Goal: Information Seeking & Learning: Learn about a topic

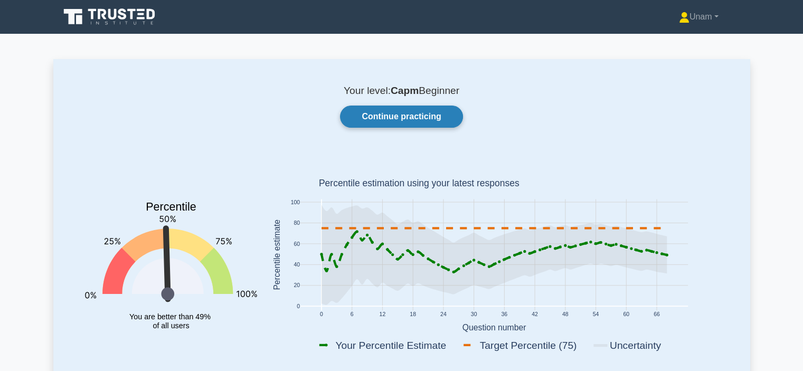
click at [377, 113] on link "Continue practicing" at bounding box center [401, 117] width 122 height 22
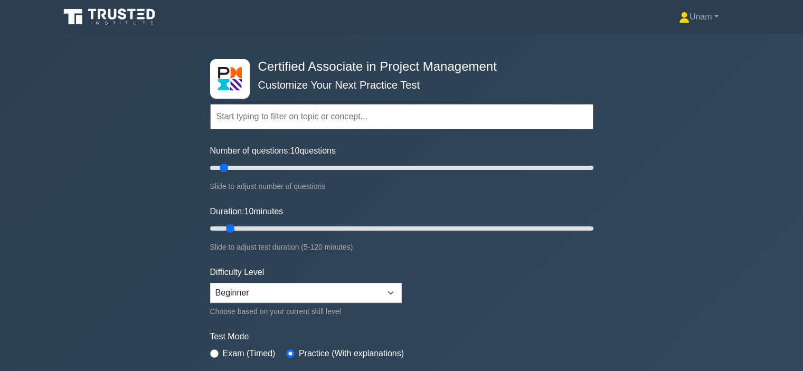
click at [93, 18] on icon at bounding box center [110, 17] width 101 height 20
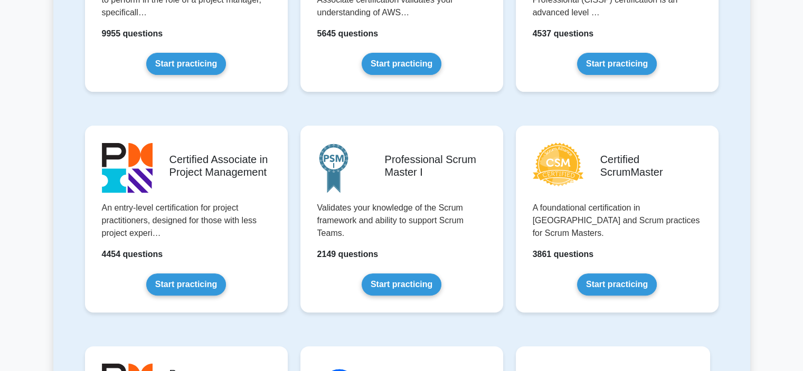
scroll to position [417, 0]
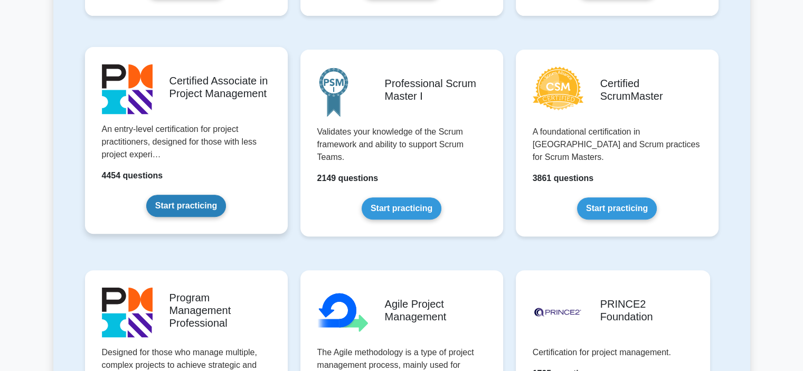
click at [188, 208] on link "Start practicing" at bounding box center [186, 206] width 80 height 22
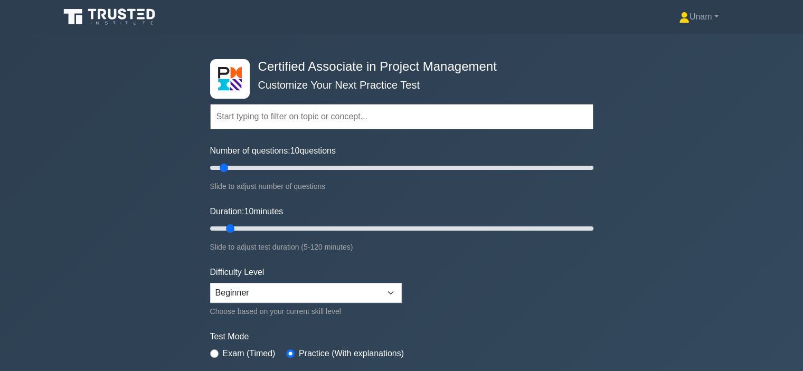
click at [114, 10] on icon at bounding box center [110, 17] width 101 height 20
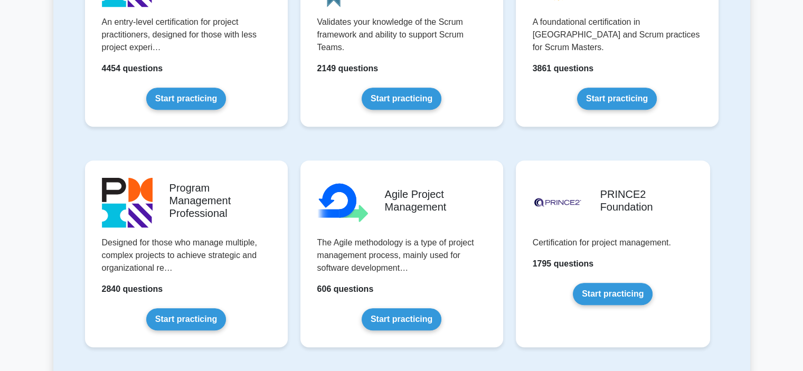
scroll to position [418, 0]
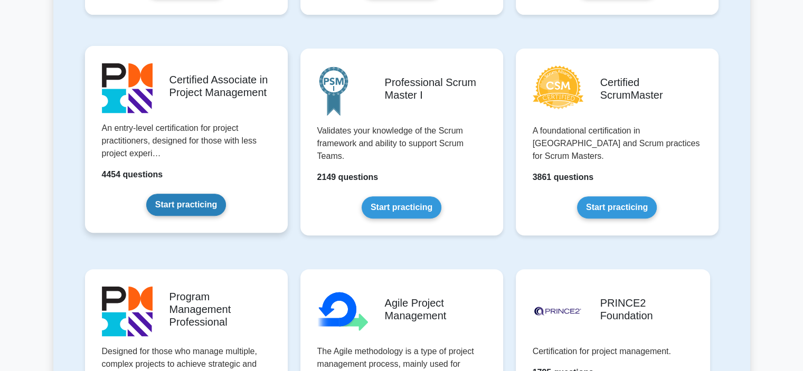
click at [173, 202] on link "Start practicing" at bounding box center [186, 205] width 80 height 22
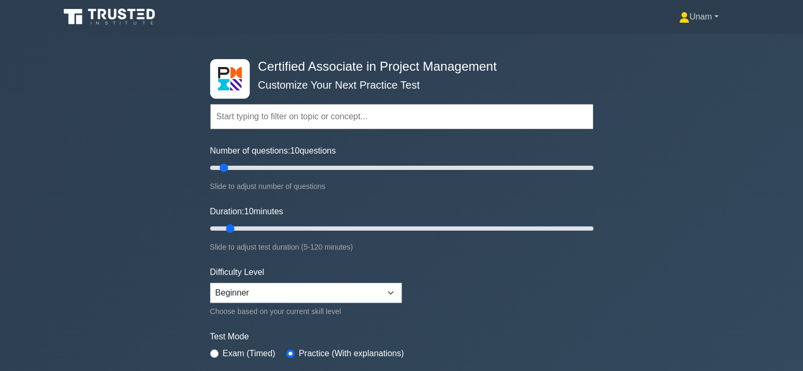
click at [688, 10] on link "Unam" at bounding box center [698, 16] width 90 height 21
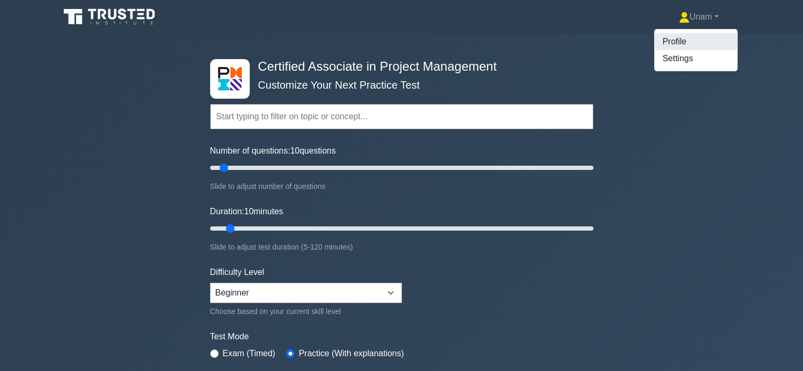
click at [659, 39] on link "Profile" at bounding box center [695, 41] width 83 height 17
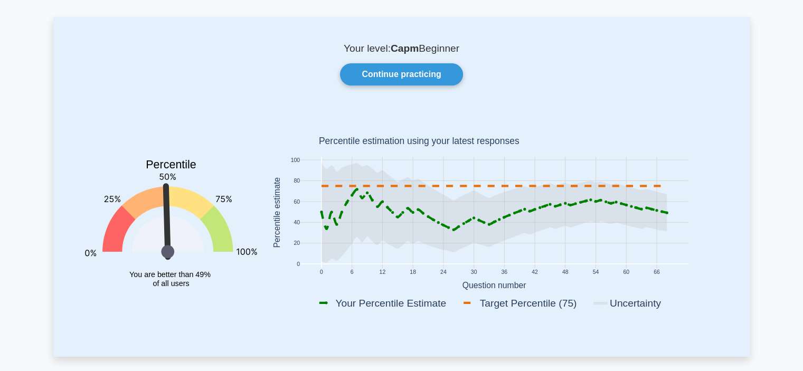
scroll to position [42, 0]
click at [416, 77] on link "Continue practicing" at bounding box center [401, 74] width 122 height 22
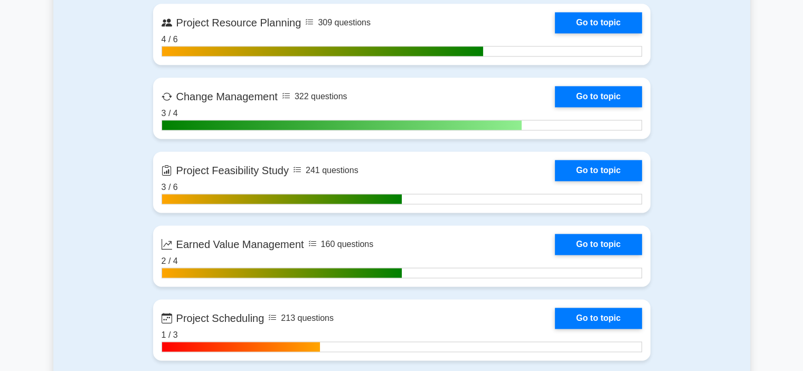
scroll to position [1384, 0]
